Goal: Transaction & Acquisition: Book appointment/travel/reservation

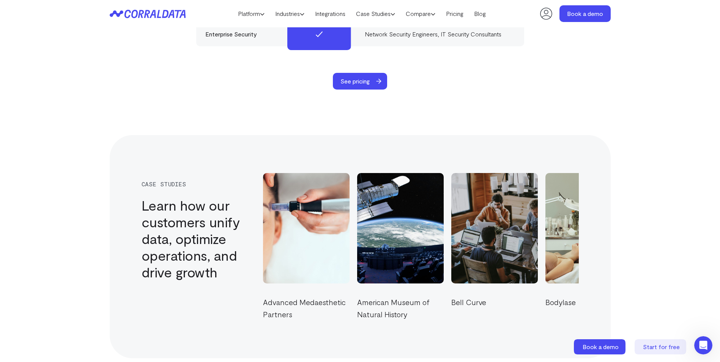
scroll to position [2488, 0]
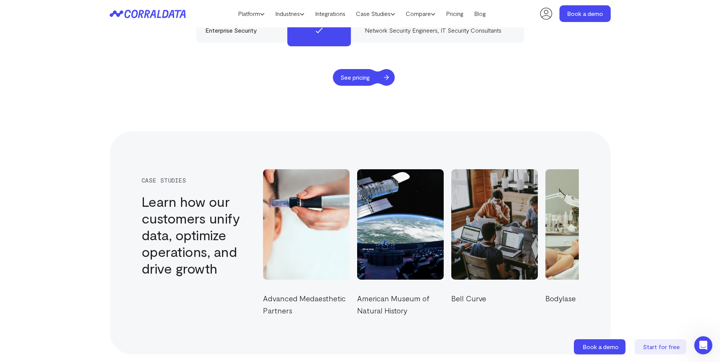
click at [367, 69] on span "See pricing" at bounding box center [355, 77] width 44 height 17
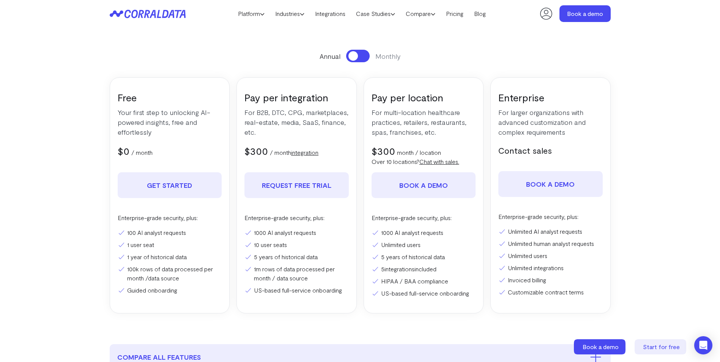
scroll to position [98, 0]
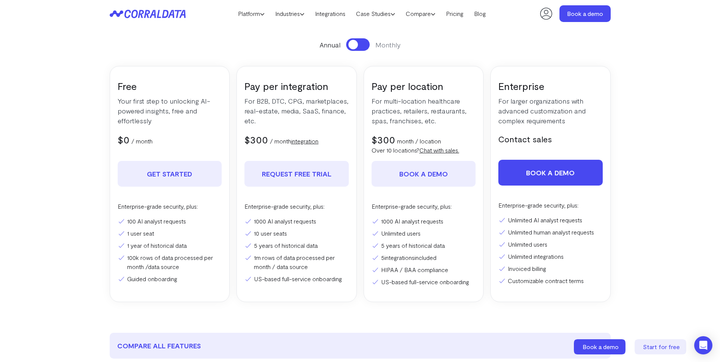
click at [557, 172] on link "Book a demo" at bounding box center [550, 173] width 104 height 26
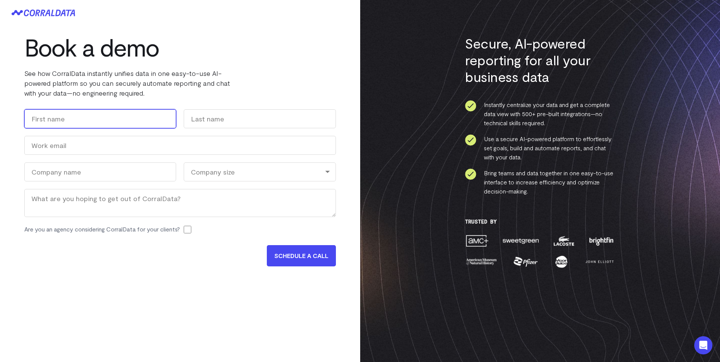
click at [120, 119] on input "First" at bounding box center [100, 118] width 152 height 19
type input "Jared"
type input "Dillman"
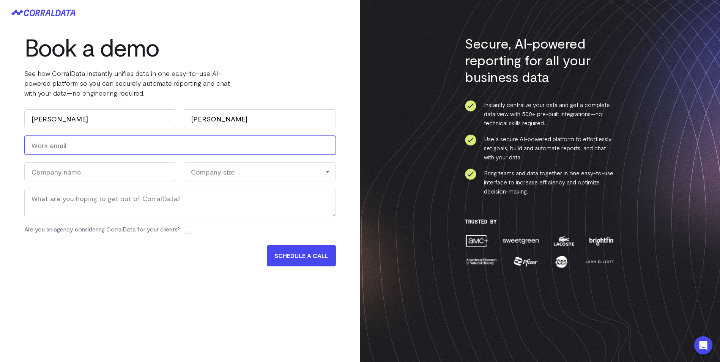
type input "jdillman@pavausa.com"
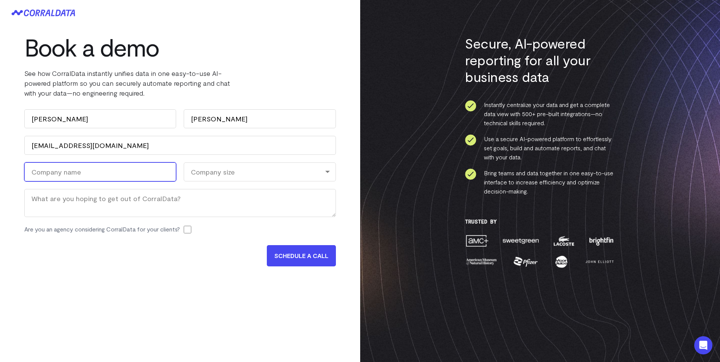
type input "PAVA USA"
click at [244, 168] on div "Company size" at bounding box center [260, 171] width 152 height 19
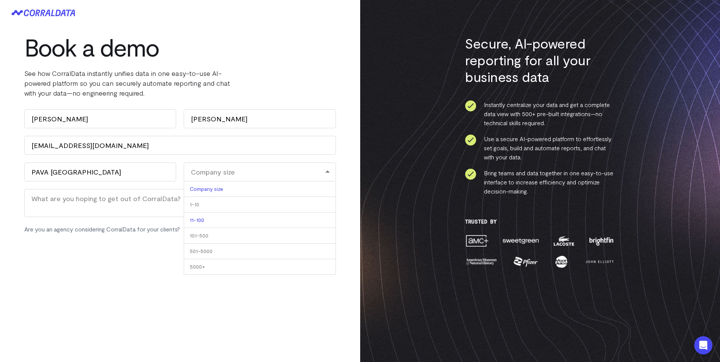
click at [198, 220] on li "11-100" at bounding box center [260, 220] width 152 height 16
select select "11-100"
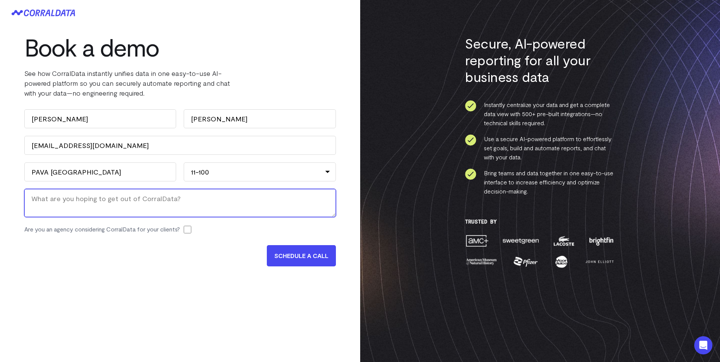
click at [55, 205] on textarea "Message" at bounding box center [179, 203] width 311 height 28
type textarea "Integrated & Actionable Data"
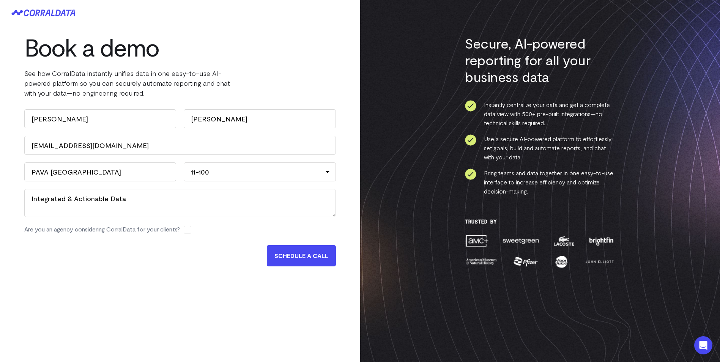
drag, startPoint x: 189, startPoint y: 230, endPoint x: 199, endPoint y: 232, distance: 9.6
click at [191, 230] on input "Are you an agency considering CorralData for your clients?" at bounding box center [188, 230] width 8 height 8
checkbox input "true"
click at [305, 258] on input "SCHEDULE A CALL" at bounding box center [301, 255] width 69 height 21
